Goal: Transaction & Acquisition: Purchase product/service

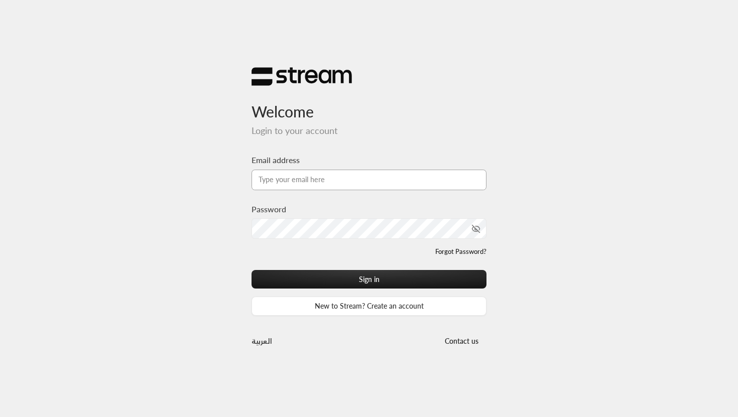
click at [352, 174] on input "Email address" at bounding box center [369, 180] width 235 height 21
type input "[EMAIL_ADDRESS][DOMAIN_NAME]"
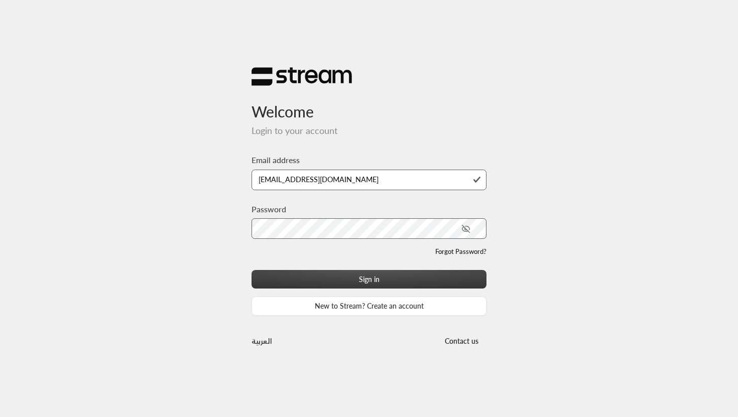
click at [373, 274] on button "Sign in" at bounding box center [369, 279] width 235 height 19
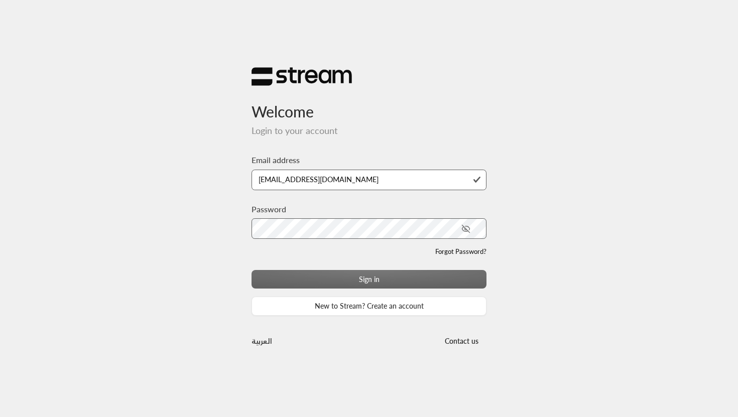
click at [395, 265] on div "Forgot Password?" at bounding box center [369, 258] width 235 height 23
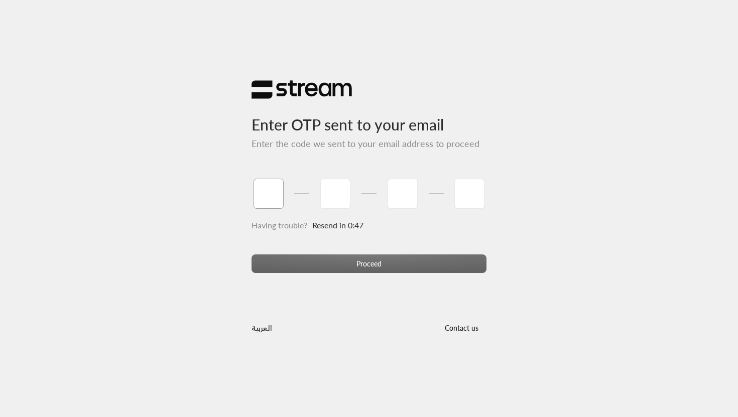
type input "0"
type input "1"
type input "7"
type input "2"
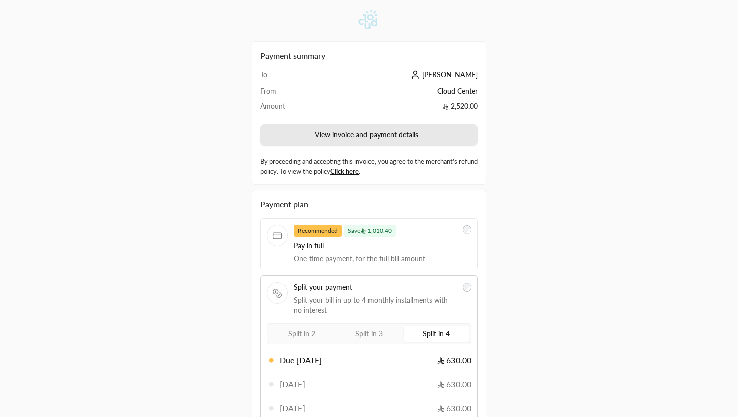
click at [358, 136] on button "View invoice and payment details" at bounding box center [369, 135] width 218 height 21
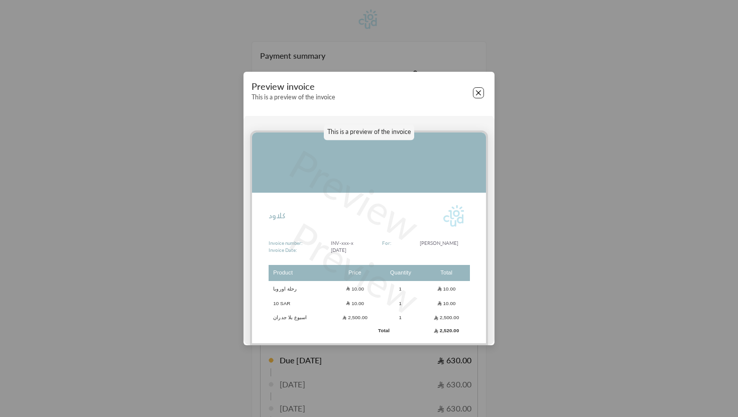
click at [476, 95] on button "Close" at bounding box center [478, 92] width 11 height 11
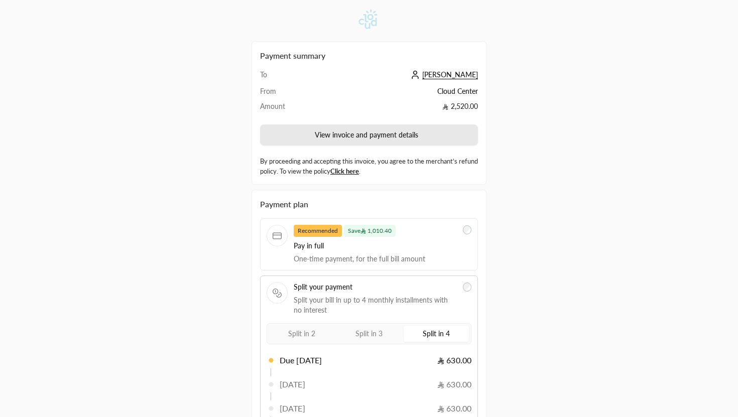
click at [400, 136] on button "View invoice and payment details" at bounding box center [369, 135] width 218 height 21
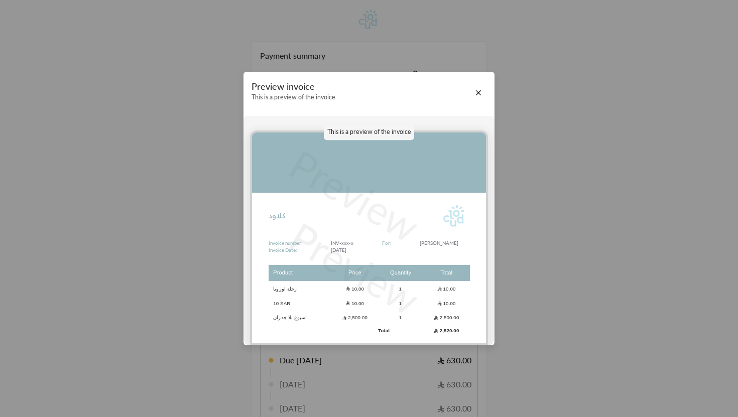
click at [378, 53] on div "Preview invoice This is a preview of the invoice This is a preview of the invoi…" at bounding box center [369, 208] width 738 height 417
